Goal: Task Accomplishment & Management: Use online tool/utility

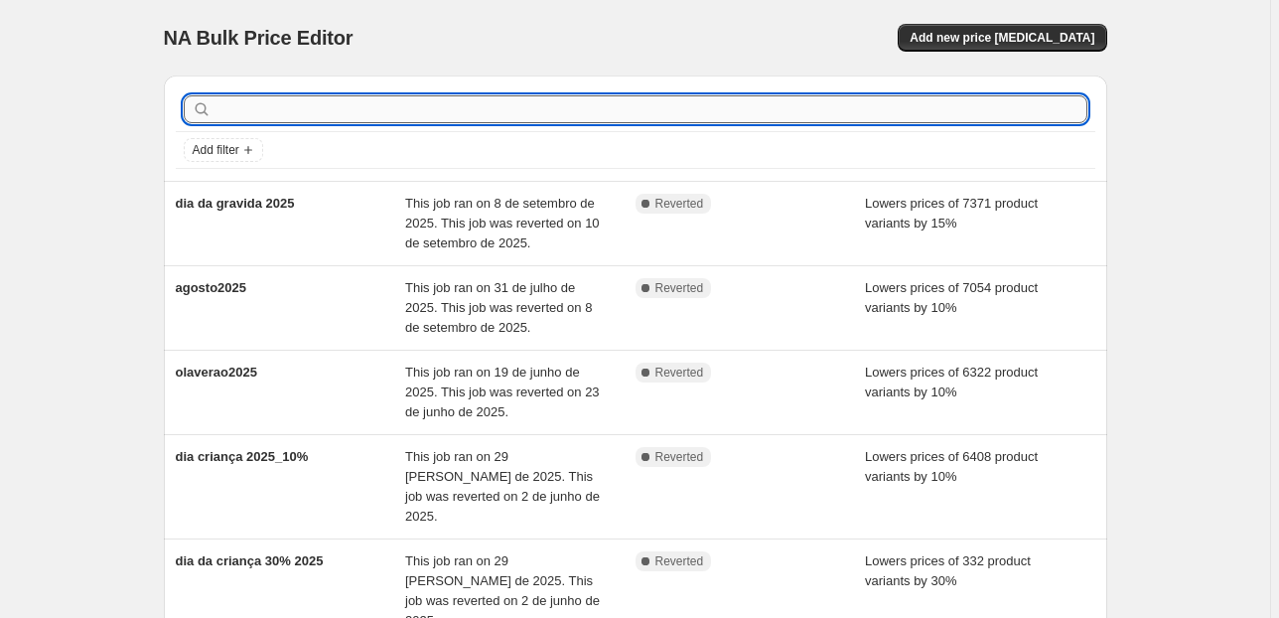
click at [258, 107] on input "text" at bounding box center [651, 109] width 872 height 28
type input "[PERSON_NAME]"
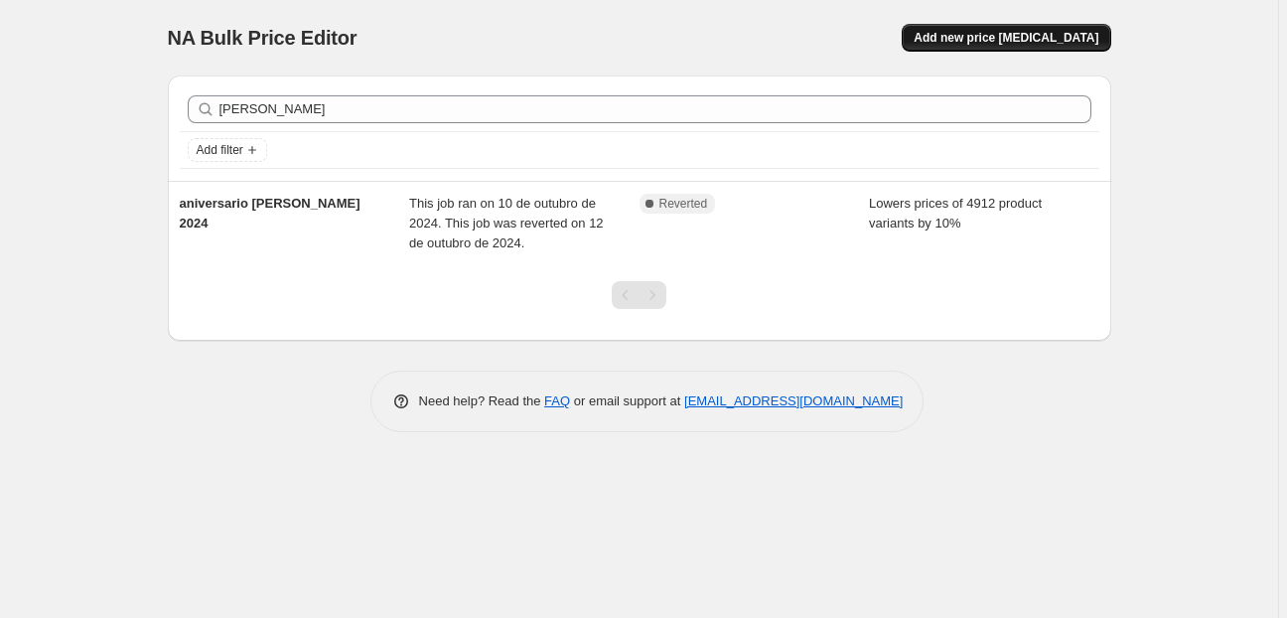
click at [1023, 37] on span "Add new price [MEDICAL_DATA]" at bounding box center [1005, 38] width 185 height 16
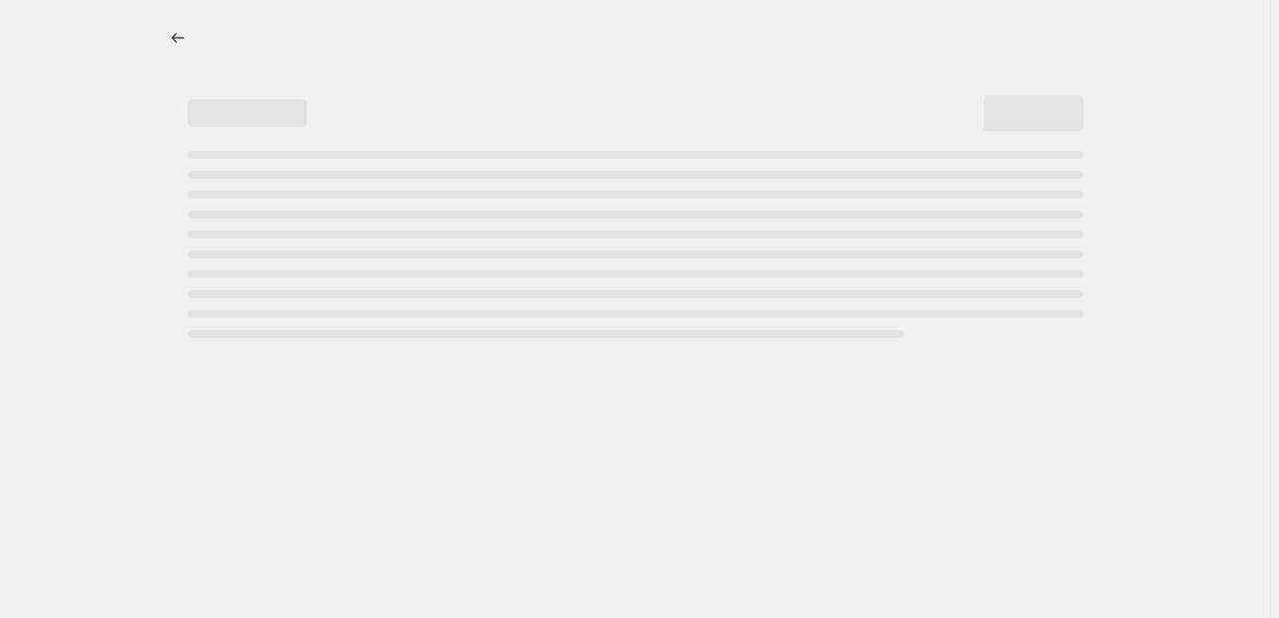
select select "percentage"
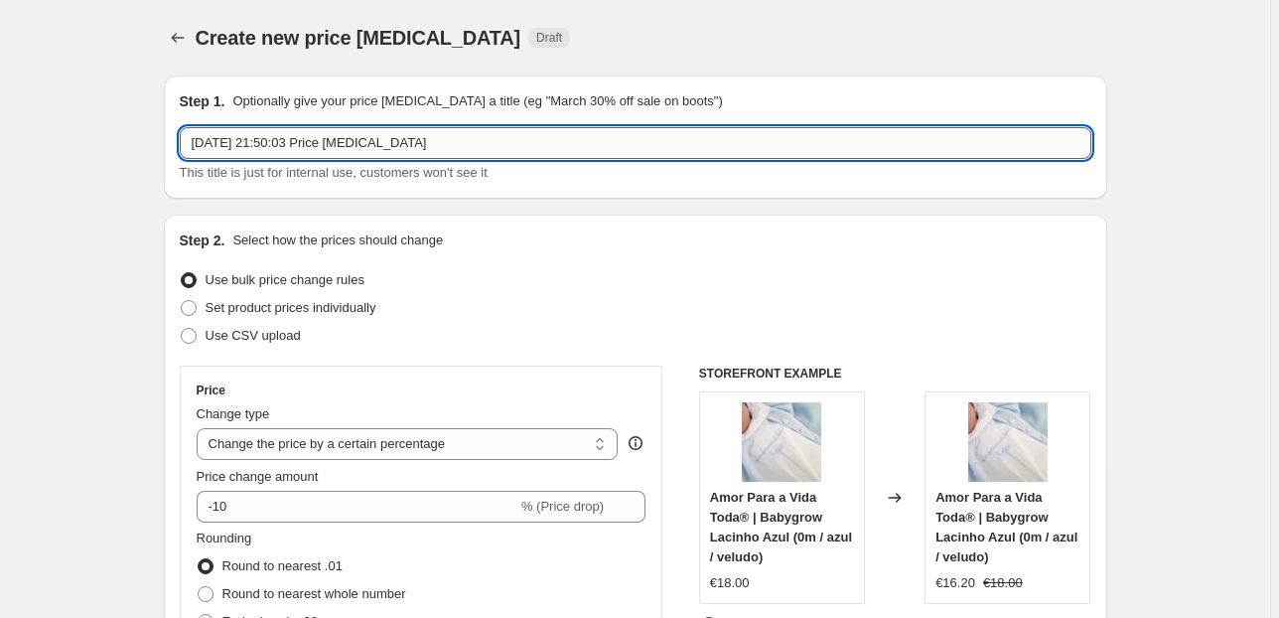
click at [263, 151] on input "[DATE] 21:50:03 Price [MEDICAL_DATA]" at bounding box center [635, 143] width 911 height 32
type input "aniversario_tania_2025"
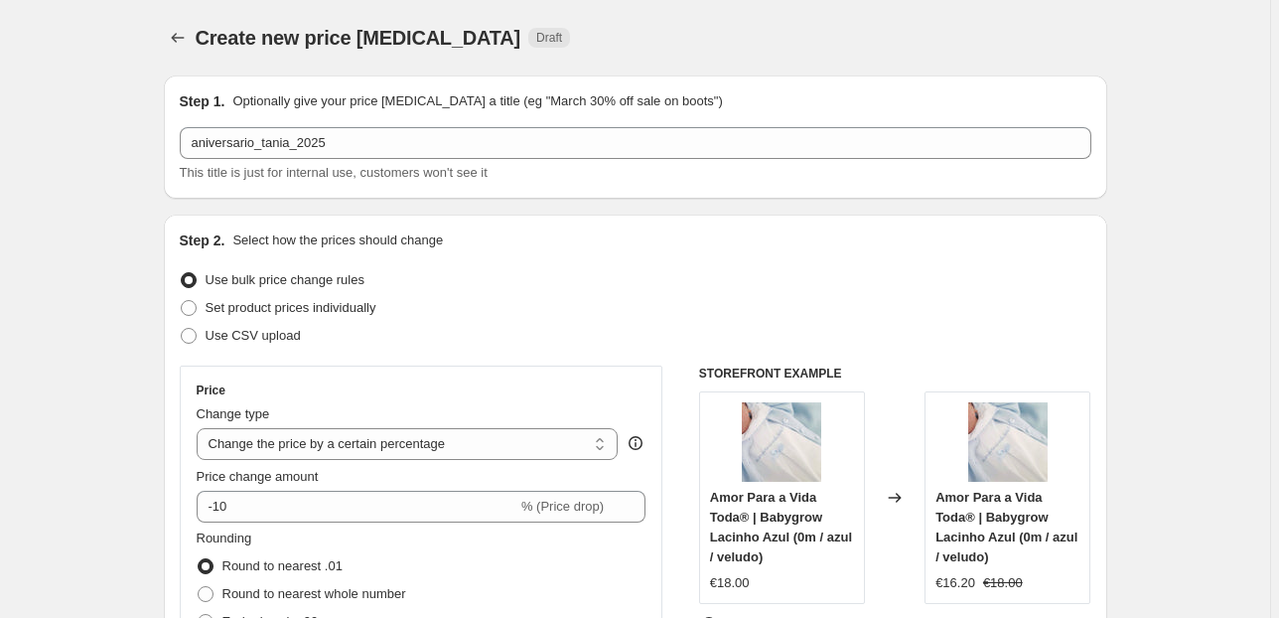
click at [506, 236] on div "Step 2. Select how the prices should change" at bounding box center [635, 240] width 911 height 20
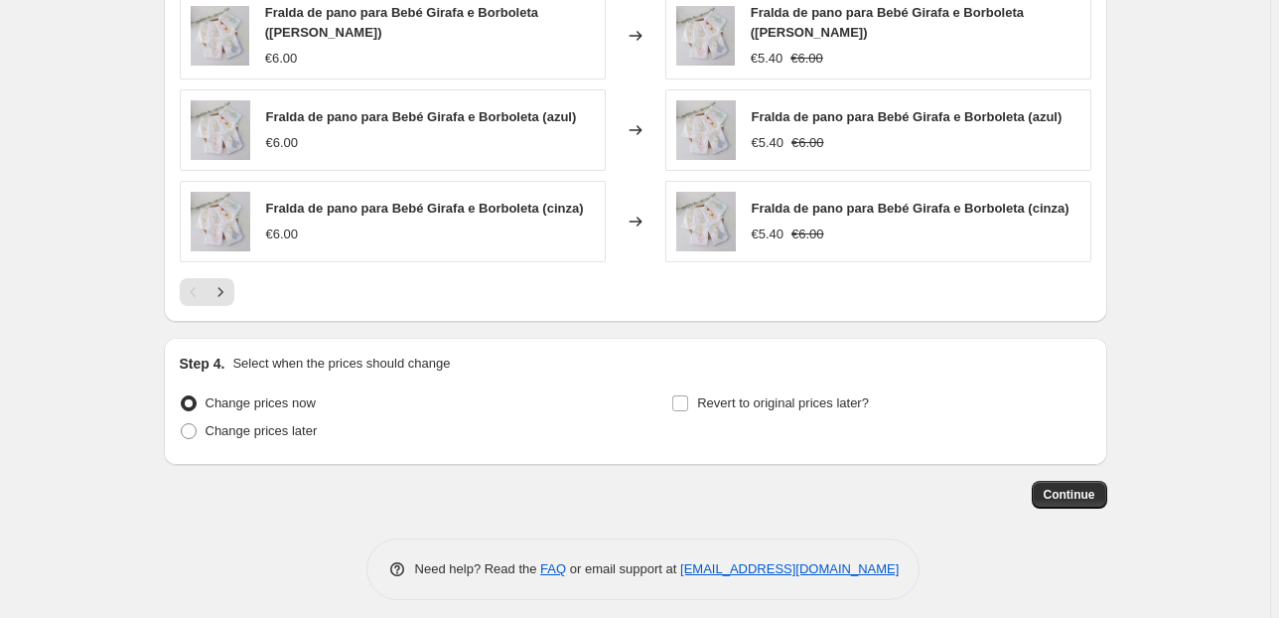
scroll to position [1378, 0]
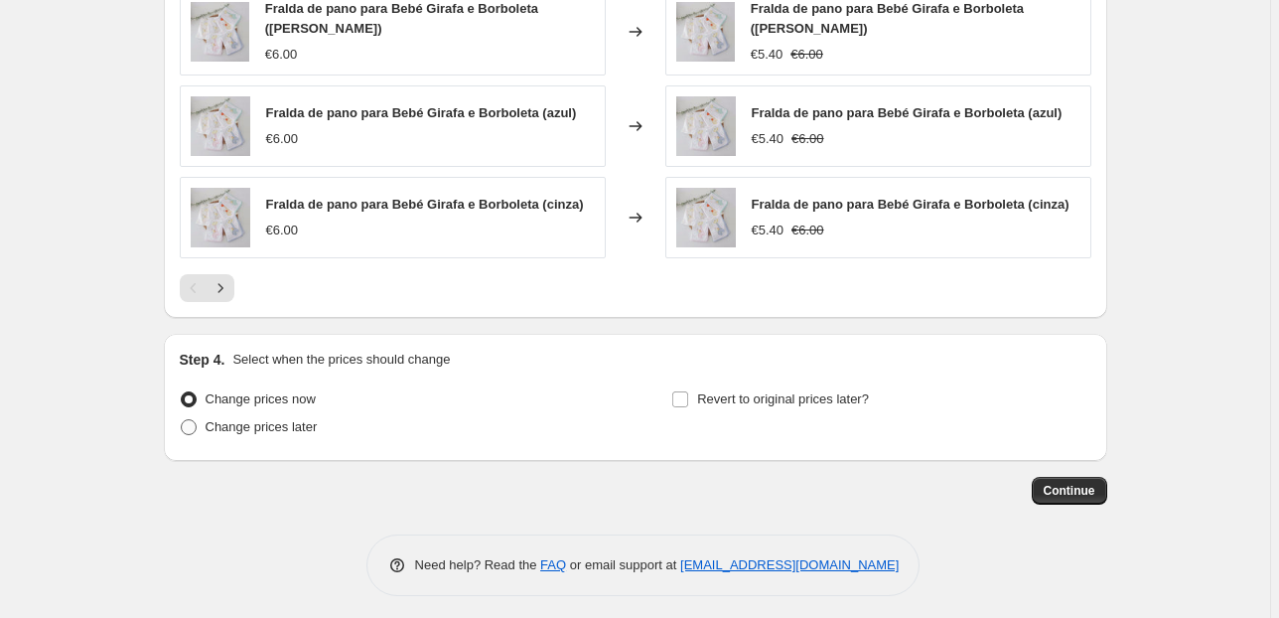
click at [270, 421] on span "Change prices later" at bounding box center [262, 426] width 112 height 15
click at [182, 420] on input "Change prices later" at bounding box center [181, 419] width 1 height 1
radio input "true"
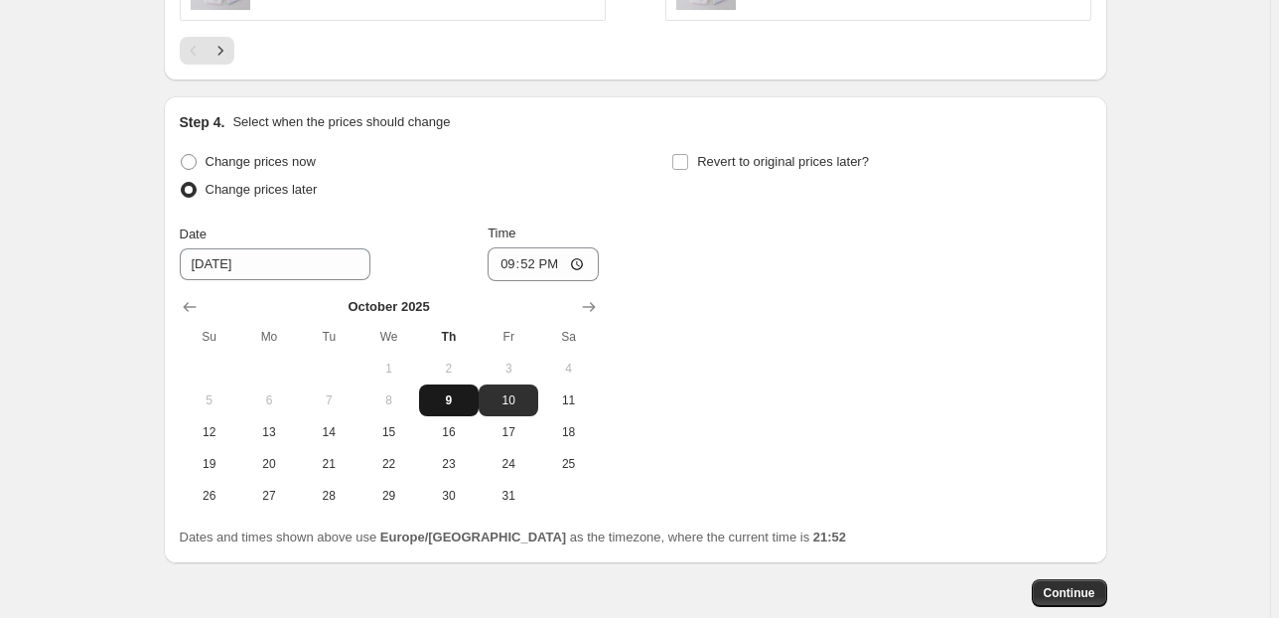
scroll to position [1616, 0]
click at [461, 398] on span "9" at bounding box center [449, 399] width 44 height 16
type input "[DATE]"
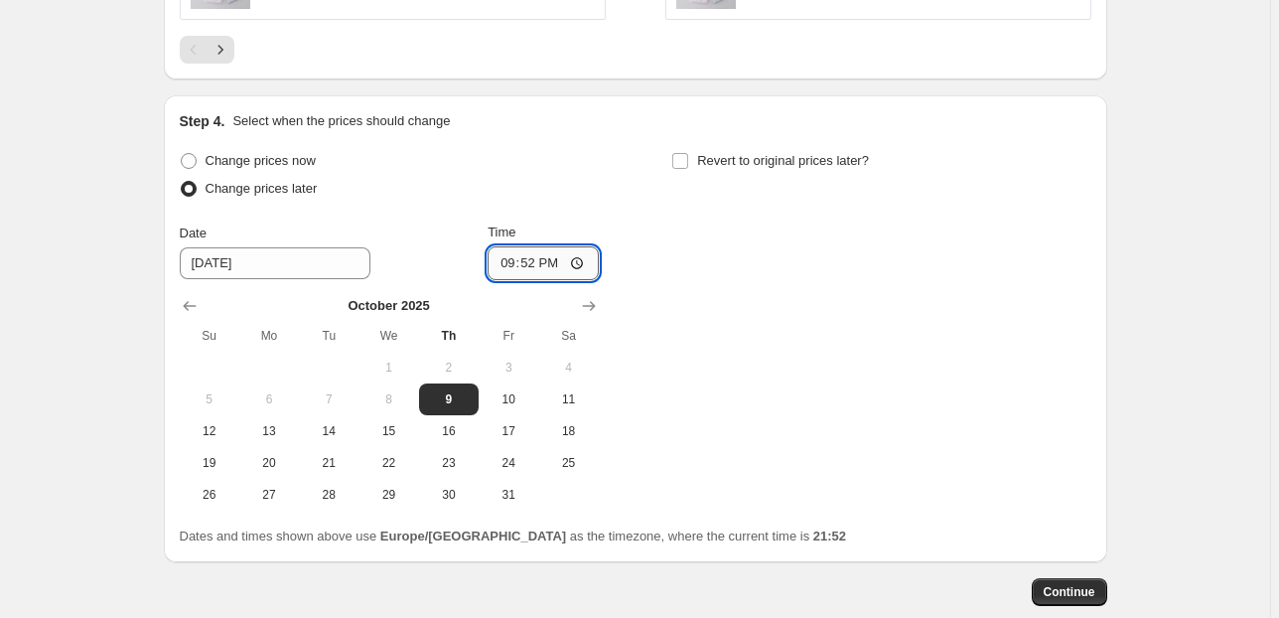
click at [533, 256] on input "21:52" at bounding box center [542, 263] width 111 height 34
type input "23:30"
click at [666, 256] on div "Change prices now Change prices later Date [DATE] Time 23:[DATE] Mo Tu We Th Fr…" at bounding box center [635, 328] width 911 height 363
click at [680, 155] on input "Revert to original prices later?" at bounding box center [680, 161] width 16 height 16
checkbox input "true"
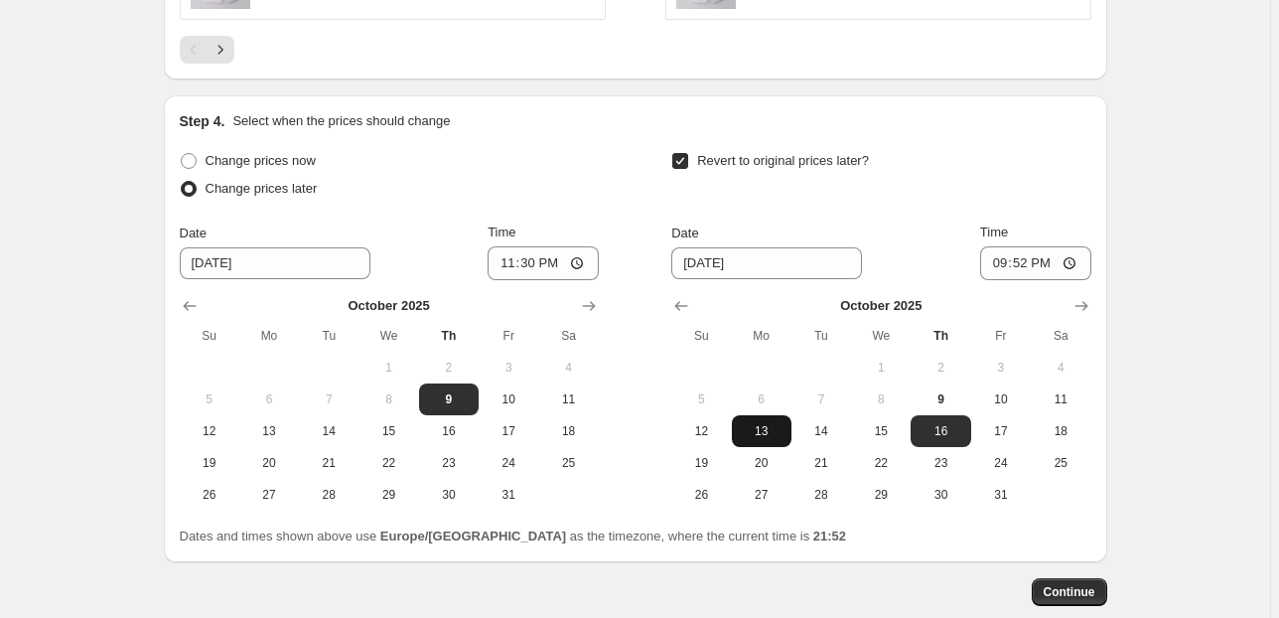
click at [764, 425] on span "13" at bounding box center [762, 431] width 44 height 16
type input "[DATE]"
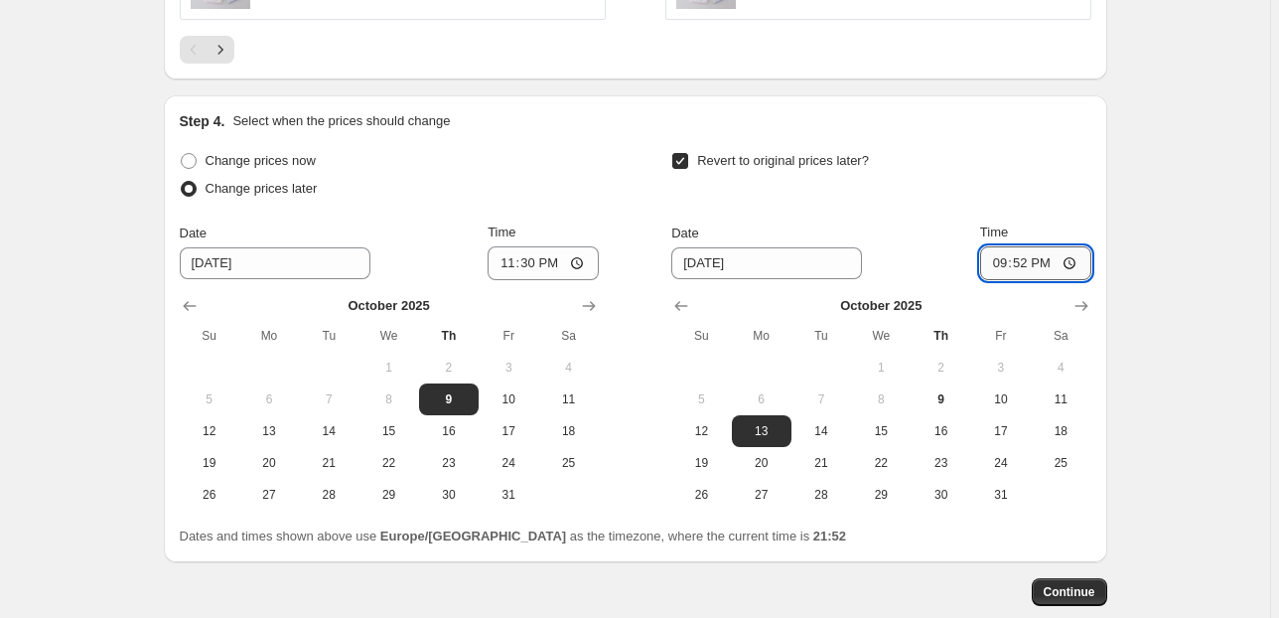
click at [1030, 256] on input "21:52" at bounding box center [1035, 263] width 111 height 34
type input "00:01"
click at [1014, 171] on div "Revert to original prices later?" at bounding box center [880, 177] width 419 height 60
click at [1072, 585] on span "Continue" at bounding box center [1069, 592] width 52 height 16
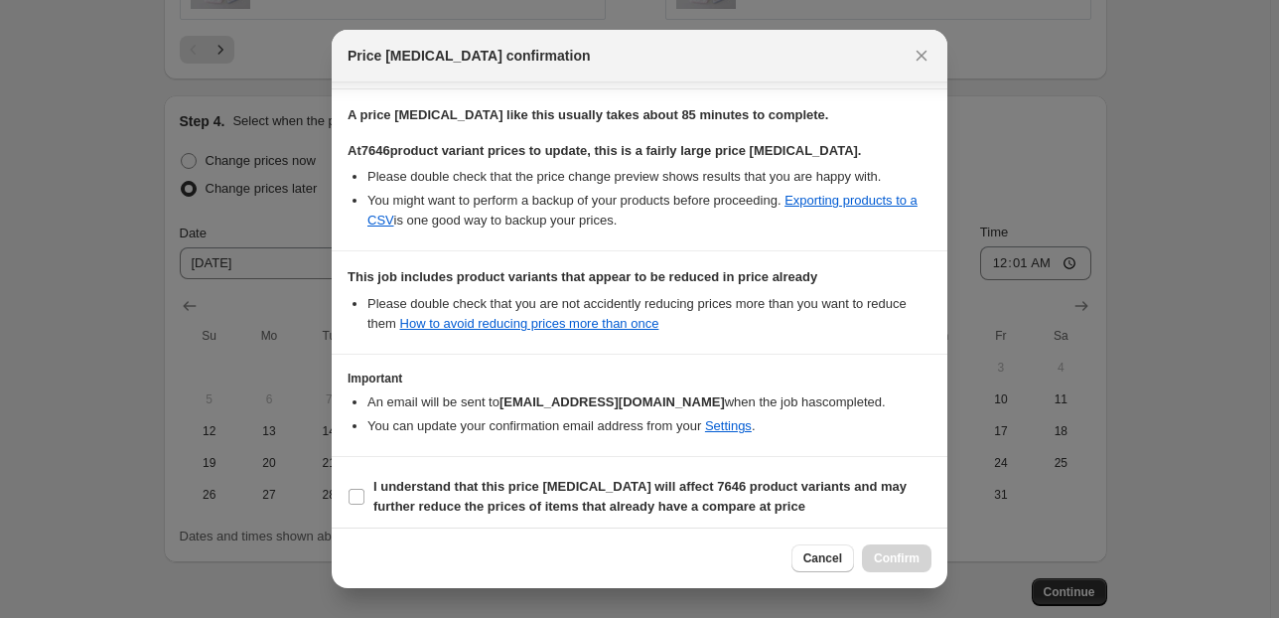
scroll to position [322, 0]
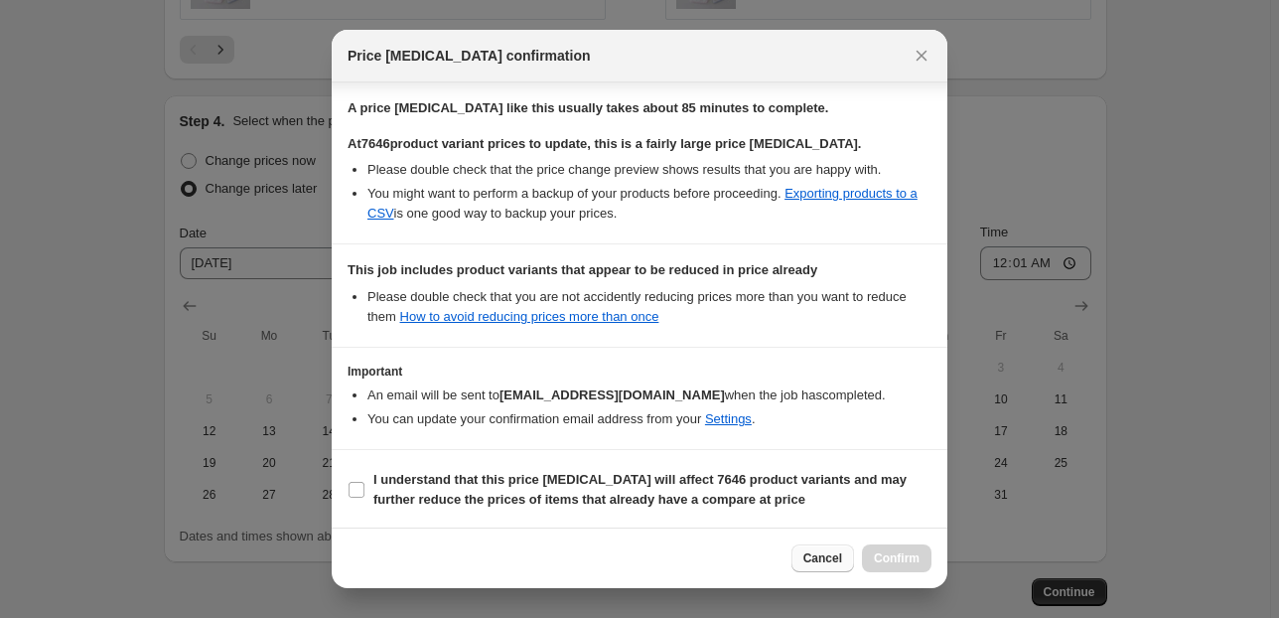
click at [834, 561] on span "Cancel" at bounding box center [822, 558] width 39 height 16
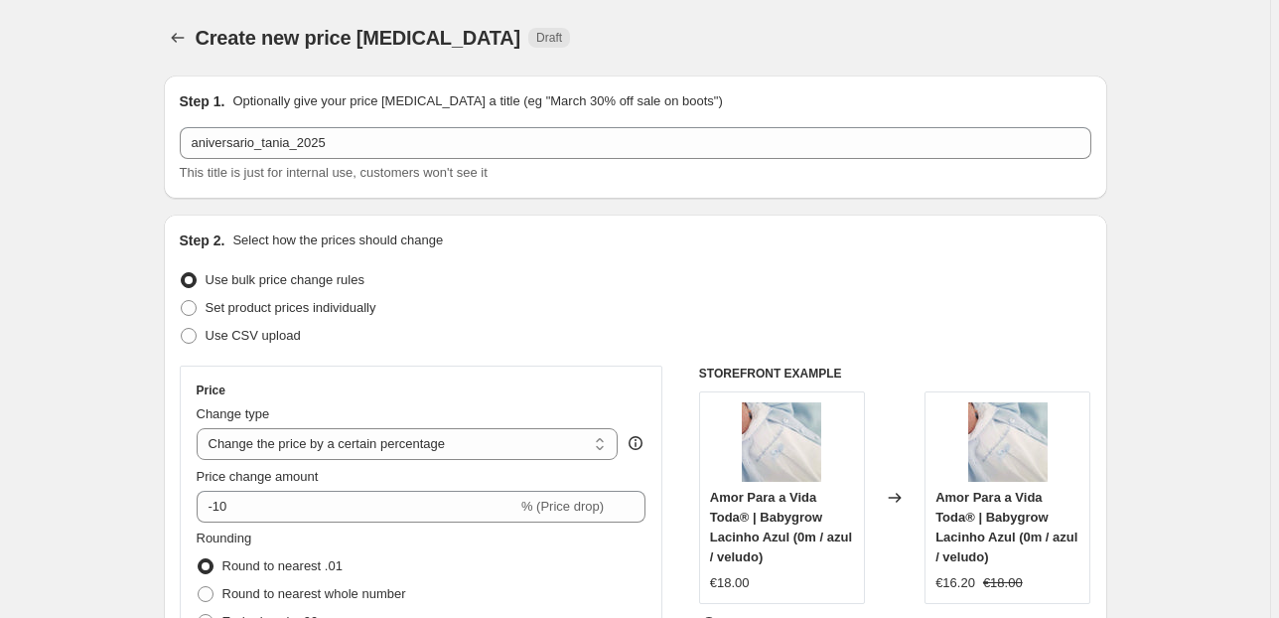
scroll to position [1616, 0]
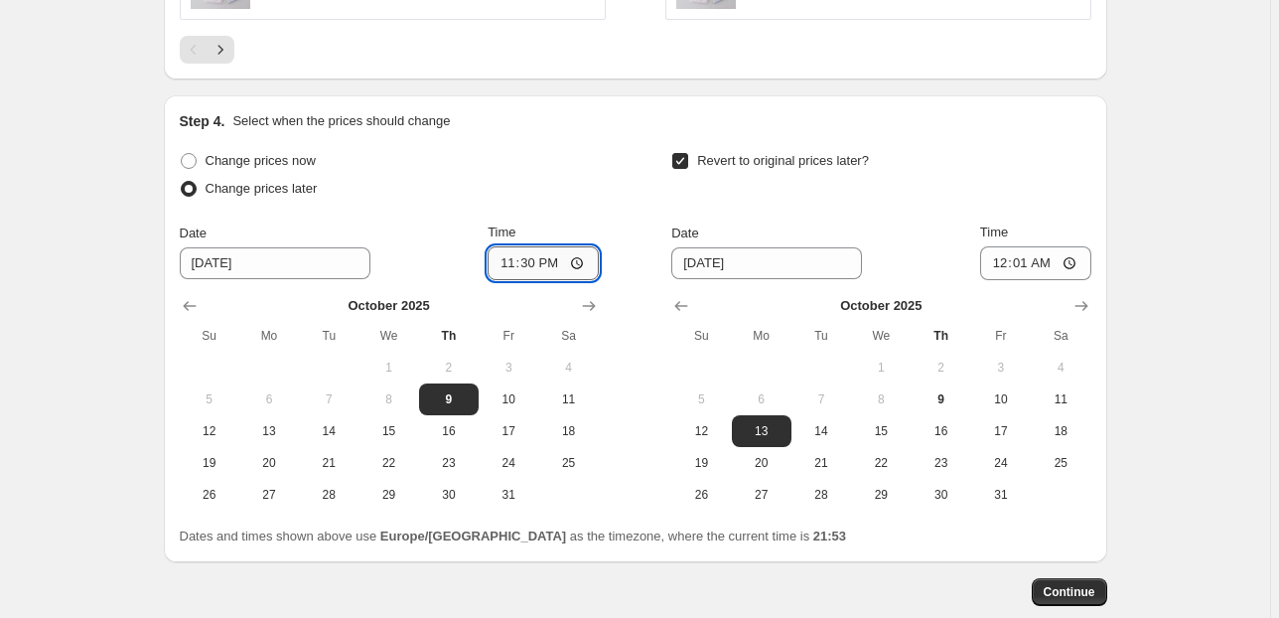
click at [553, 256] on input "23:30" at bounding box center [542, 263] width 111 height 34
type input "23:25"
click at [1064, 584] on span "Continue" at bounding box center [1069, 592] width 52 height 16
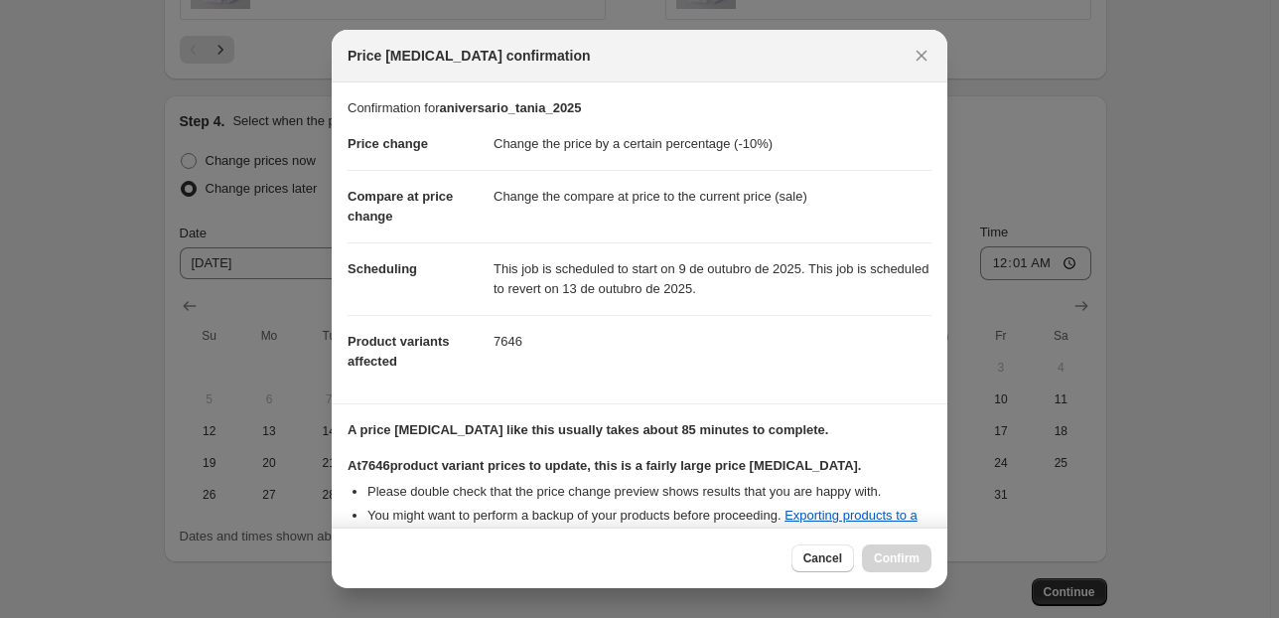
scroll to position [322, 0]
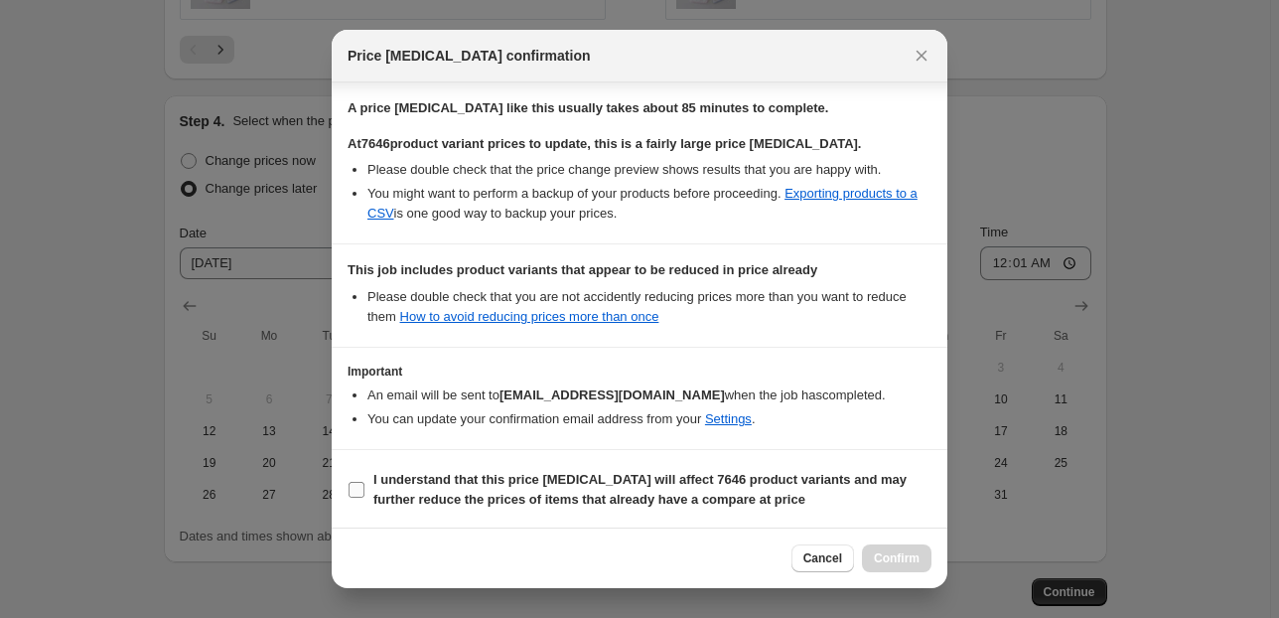
click at [353, 490] on input "I understand that this price [MEDICAL_DATA] will affect 7646 product variants a…" at bounding box center [356, 489] width 16 height 16
checkbox input "true"
click at [898, 561] on span "Confirm" at bounding box center [897, 558] width 46 height 16
